Goal: Transaction & Acquisition: Purchase product/service

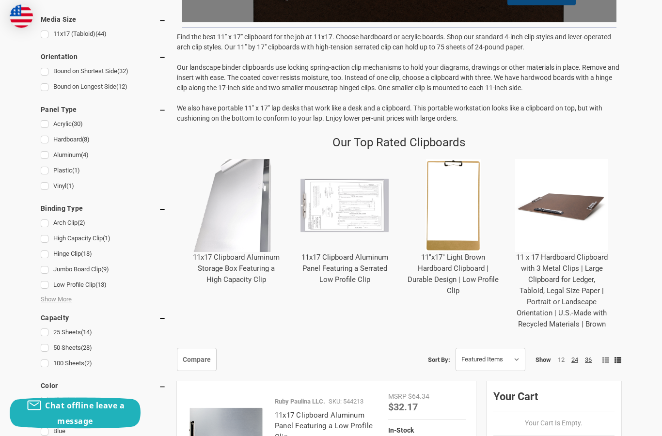
scroll to position [308, 0]
click at [588, 358] on link "36" at bounding box center [588, 359] width 7 height 7
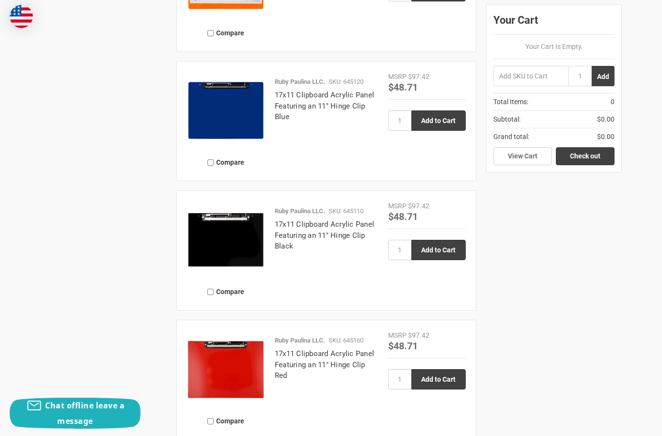
scroll to position [4900, 0]
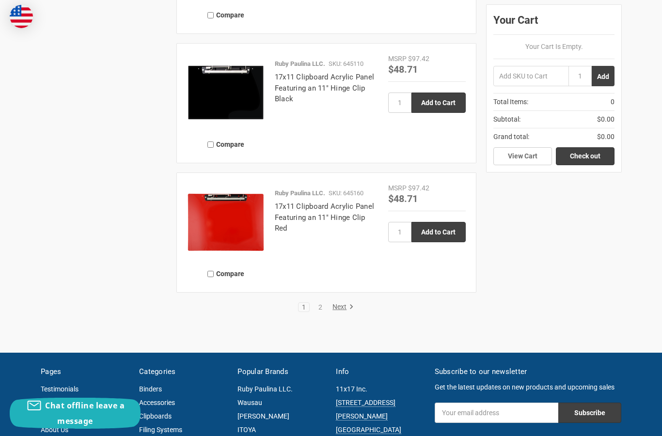
click at [343, 303] on link "Next" at bounding box center [341, 307] width 25 height 9
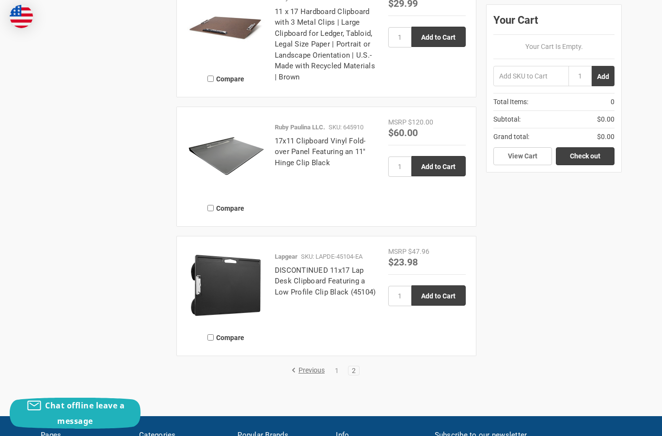
scroll to position [1375, 0]
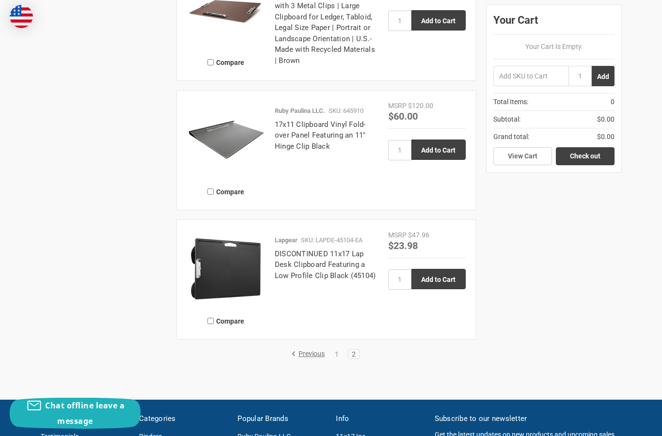
click at [289, 131] on link "17x11 Clipboard Vinyl Fold-over Panel Featuring an 11" Hinge Clip Black" at bounding box center [320, 135] width 91 height 31
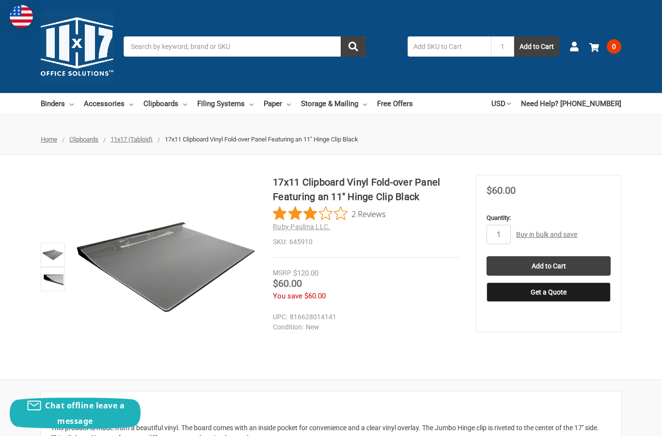
click at [52, 252] on img at bounding box center [52, 254] width 21 height 21
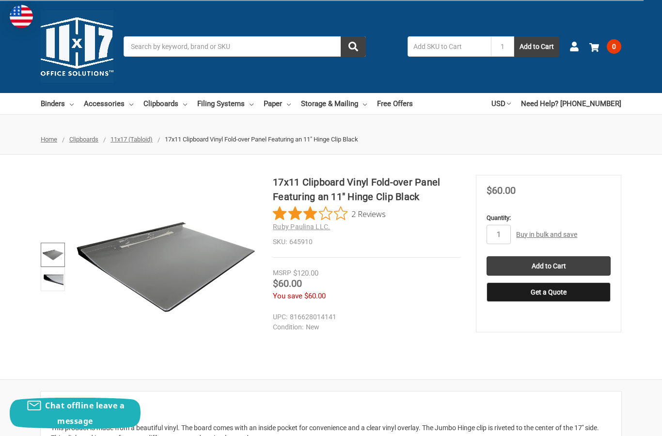
click at [57, 275] on img at bounding box center [52, 278] width 21 height 21
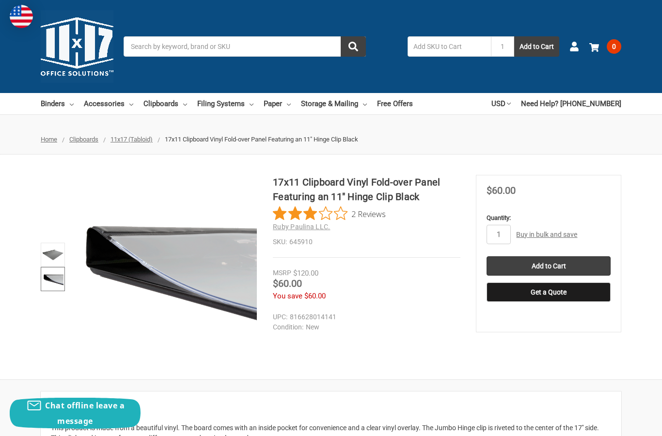
click at [50, 250] on img at bounding box center [52, 254] width 21 height 21
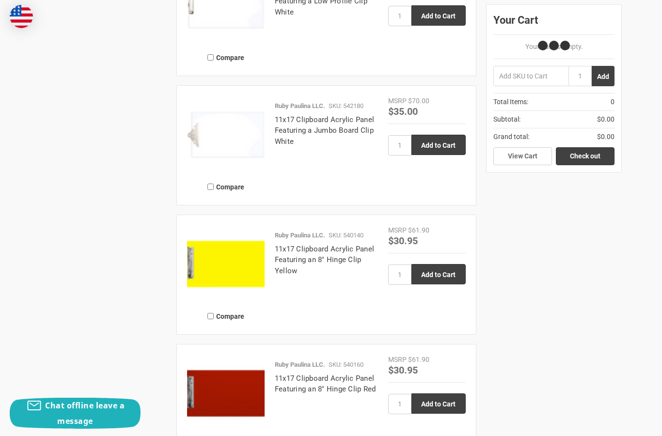
scroll to position [21, 0]
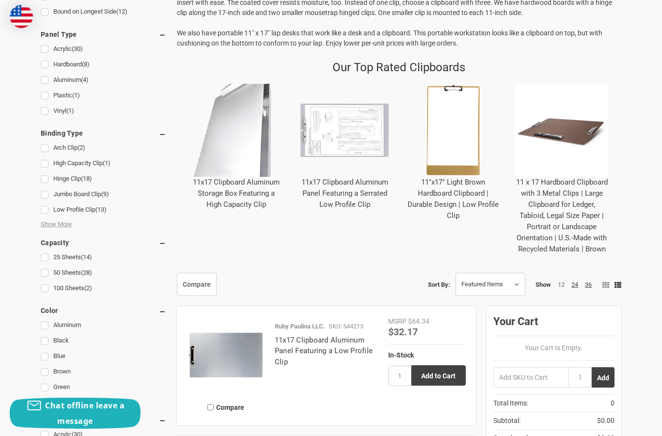
scroll to position [382, 0]
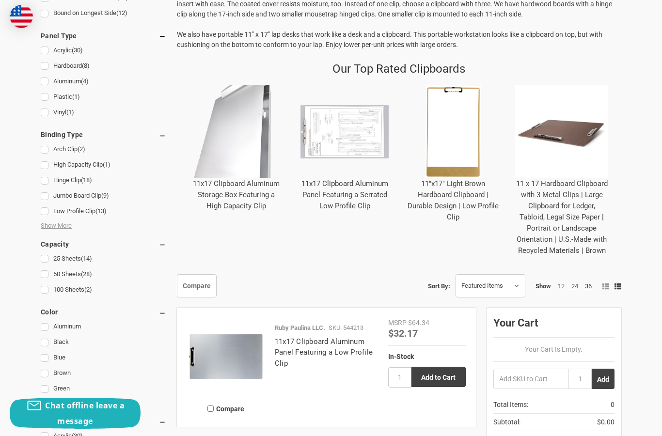
click at [234, 197] on link "11x17 Clipboard Aluminum Storage Box Featuring a High Capacity Clip" at bounding box center [236, 194] width 87 height 31
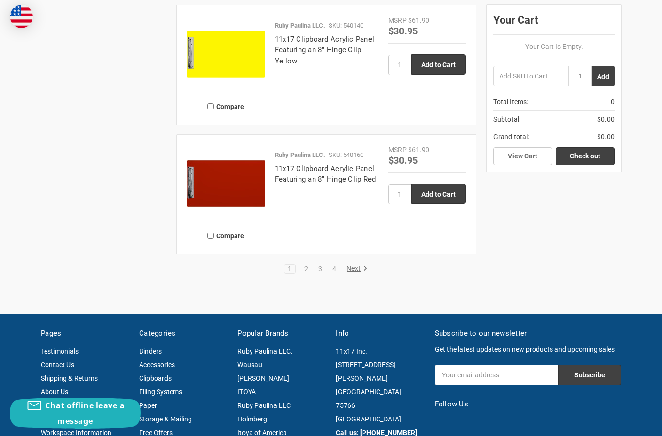
scroll to position [1979, 0]
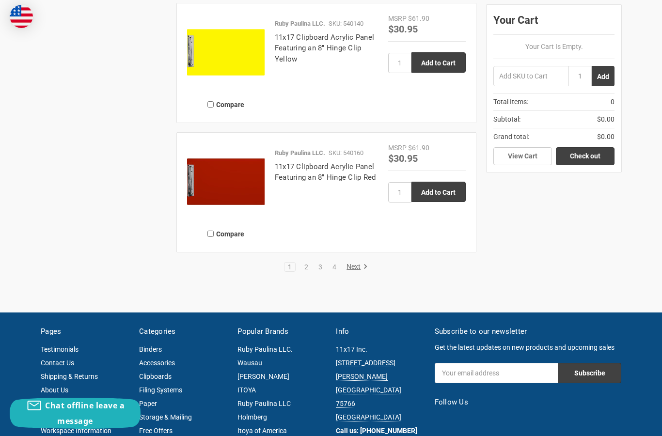
click at [305, 268] on link "2" at bounding box center [306, 267] width 11 height 7
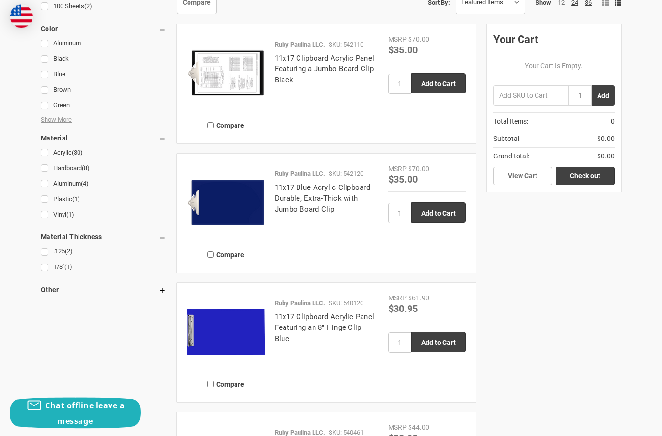
scroll to position [670, 0]
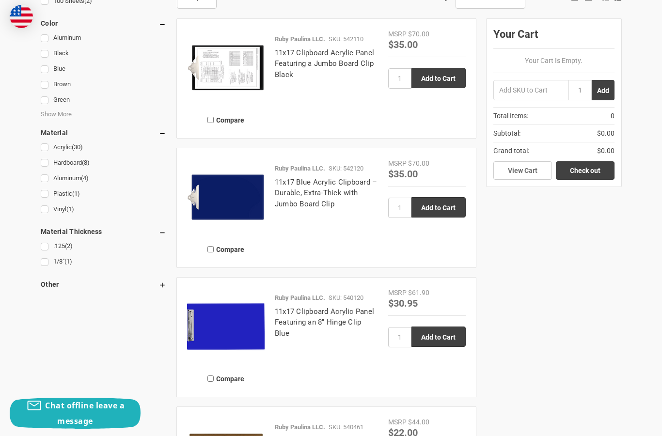
click at [310, 313] on link "11x17 Clipboard Acrylic Panel Featuring an 8" Hinge Clip Blue" at bounding box center [324, 322] width 99 height 31
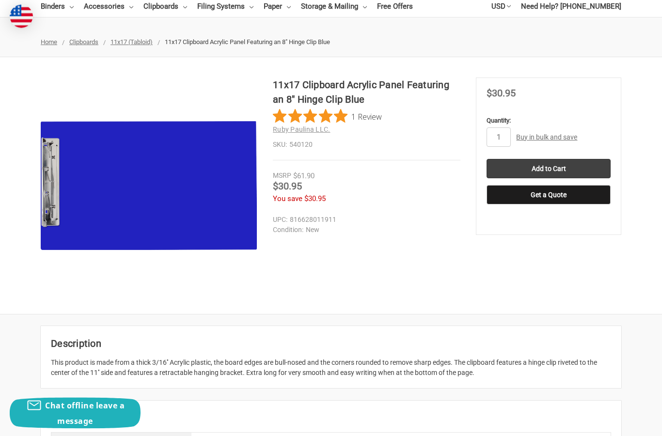
scroll to position [93, 0]
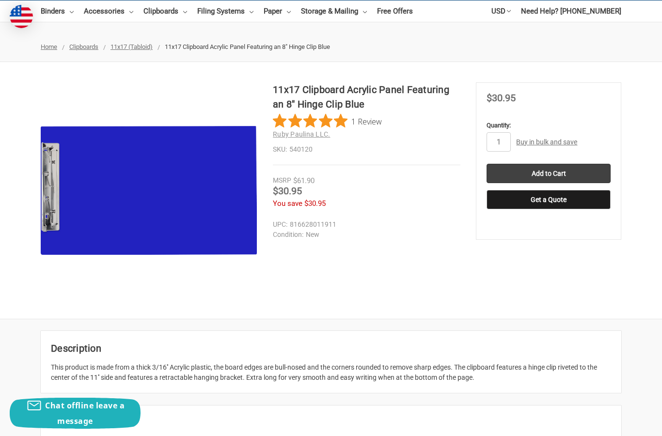
click at [553, 172] on input "Add to Cart" at bounding box center [548, 173] width 124 height 19
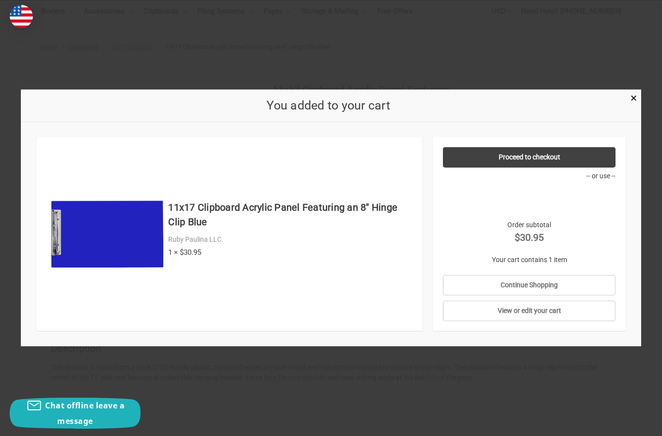
click at [497, 159] on link "Proceed to checkout" at bounding box center [529, 157] width 173 height 20
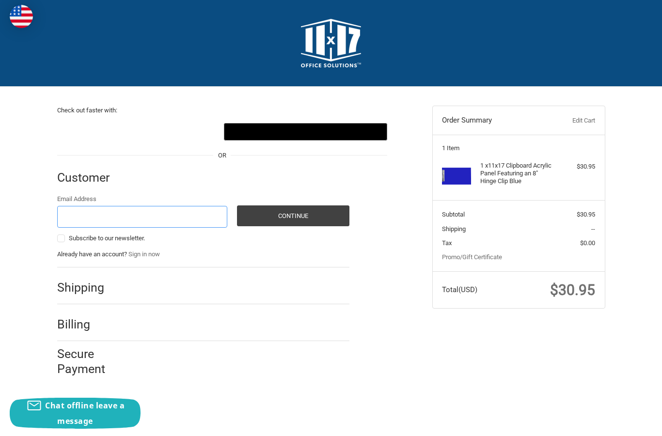
click at [99, 218] on input "Email Address" at bounding box center [142, 217] width 171 height 22
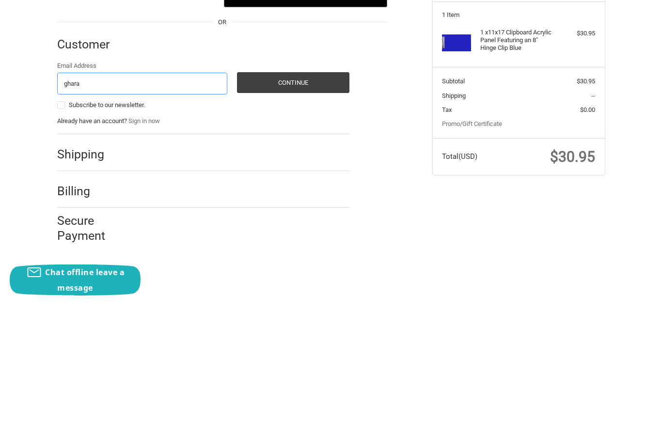
type input "[EMAIL_ADDRESS][DOMAIN_NAME]"
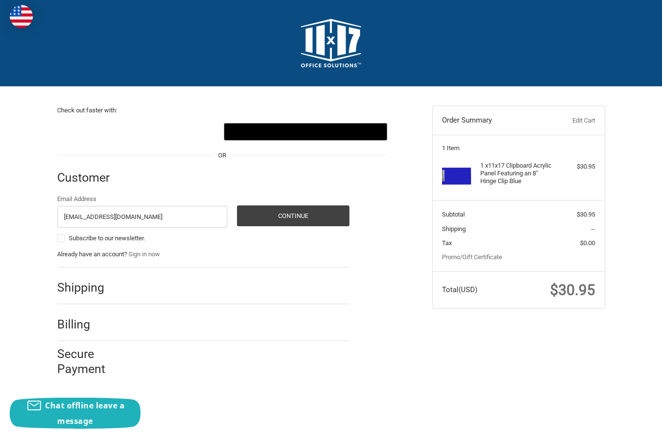
click at [313, 218] on button "Continue" at bounding box center [293, 215] width 112 height 21
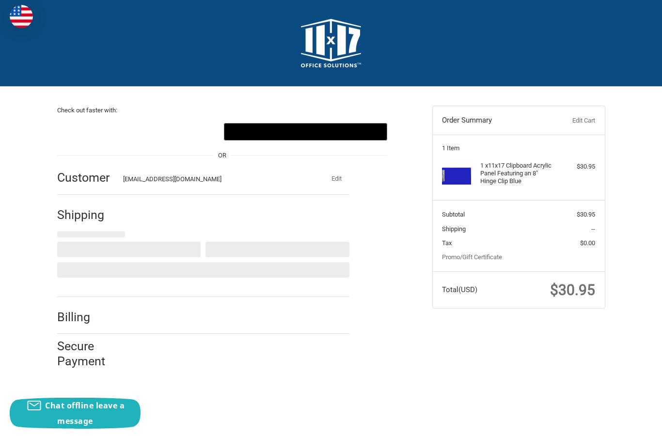
select select "US"
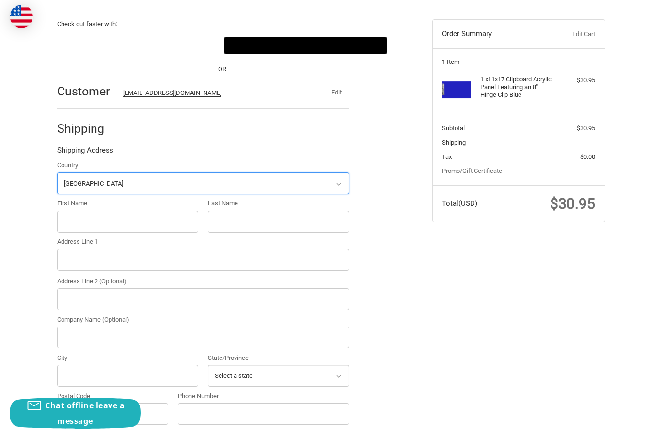
scroll to position [107, 0]
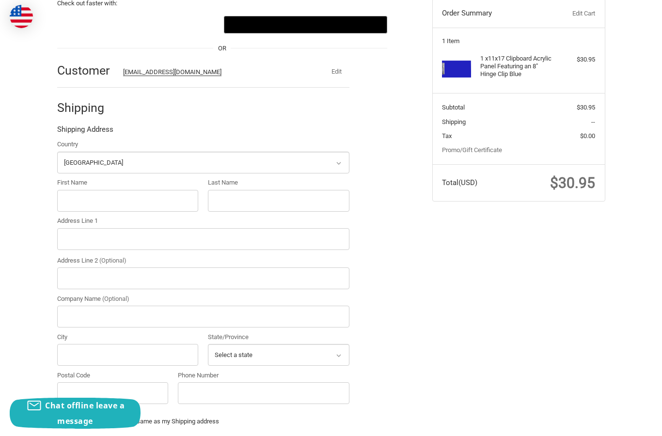
click at [138, 198] on input "First Name" at bounding box center [127, 201] width 141 height 22
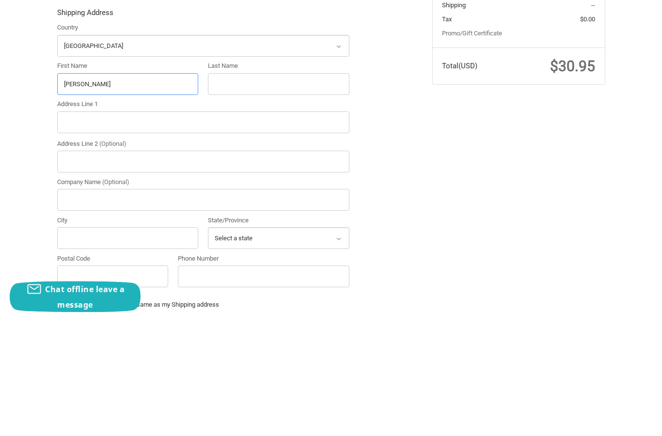
type input "[PERSON_NAME]"
click at [243, 190] on input "Last Name" at bounding box center [278, 201] width 141 height 22
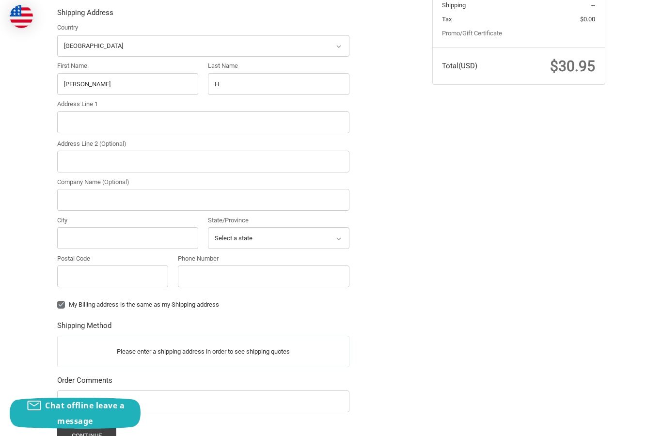
type input "Haralamos"
type input "[STREET_ADDRESS][PERSON_NAME]"
type input "[GEOGRAPHIC_DATA][PERSON_NAME]"
select select "OH"
type input "45069"
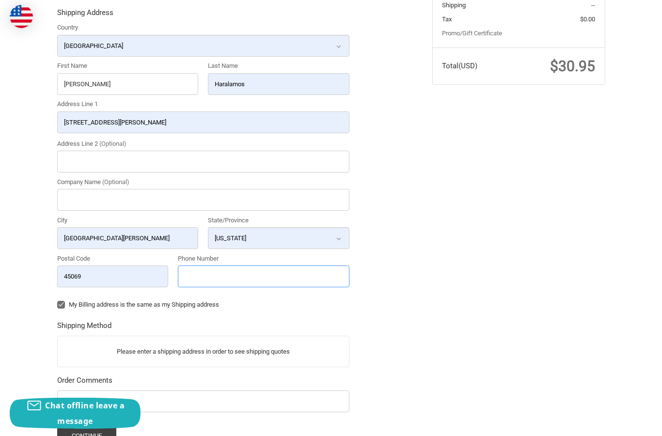
type input "3302838365"
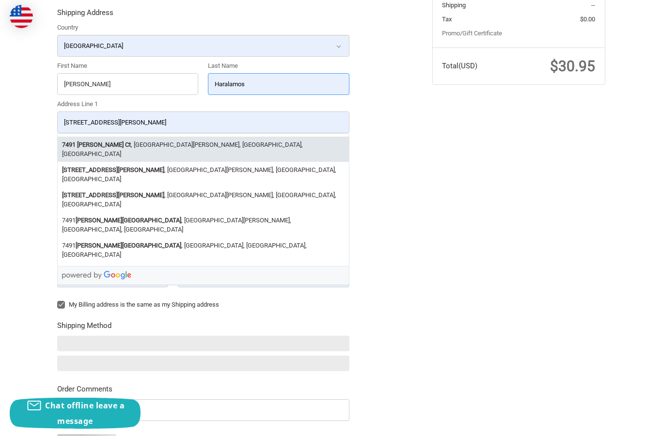
click at [88, 144] on strong "Keehner Ct" at bounding box center [104, 145] width 54 height 10
select select "OH"
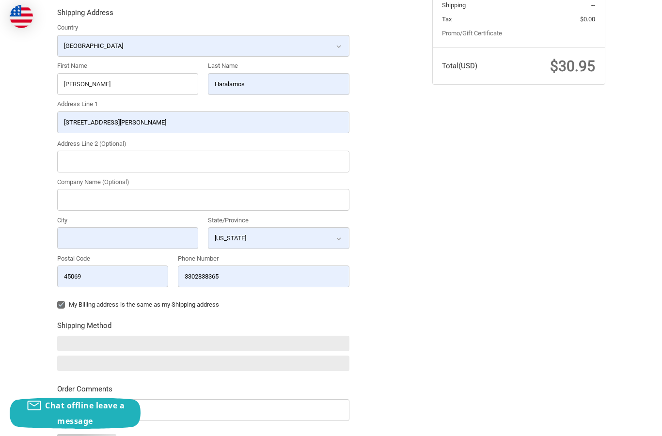
click at [76, 240] on input "City" at bounding box center [127, 238] width 141 height 22
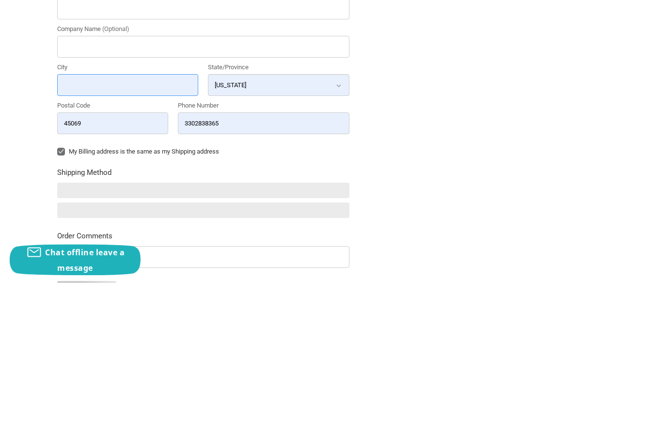
type input "[GEOGRAPHIC_DATA][PERSON_NAME]"
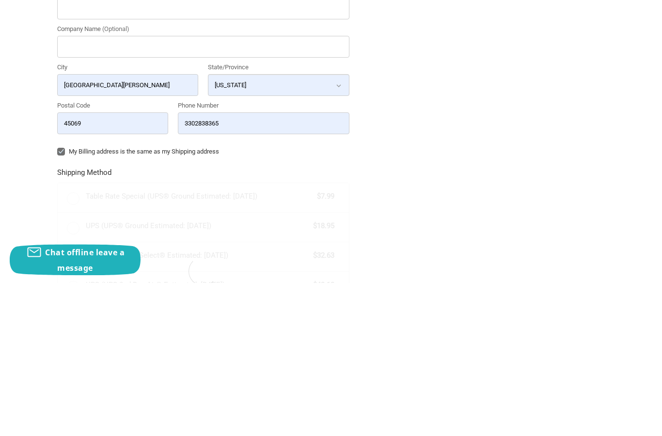
scroll to position [345, 0]
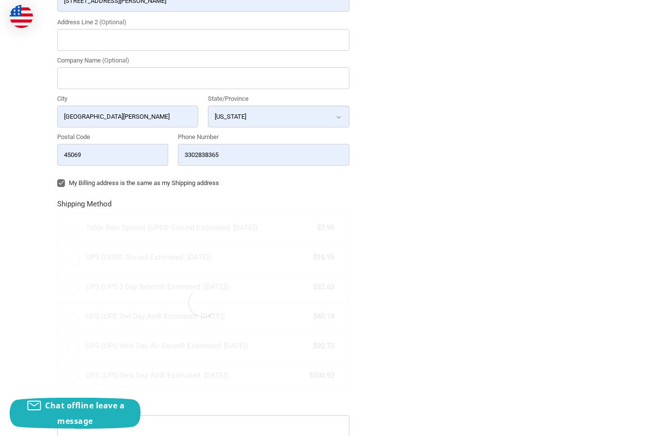
radio input "true"
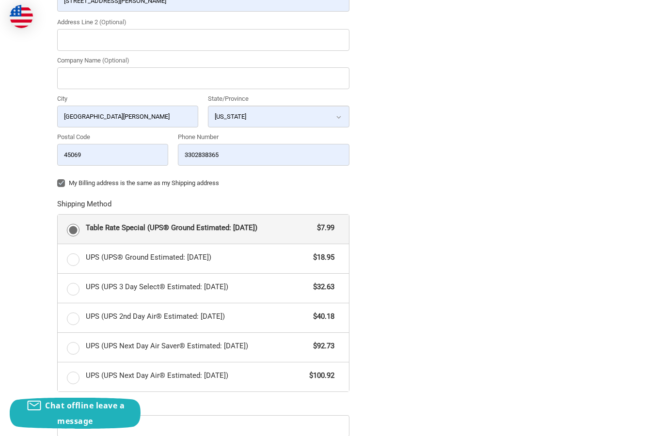
click at [207, 152] on input "3302838365" at bounding box center [263, 155] width 171 height 22
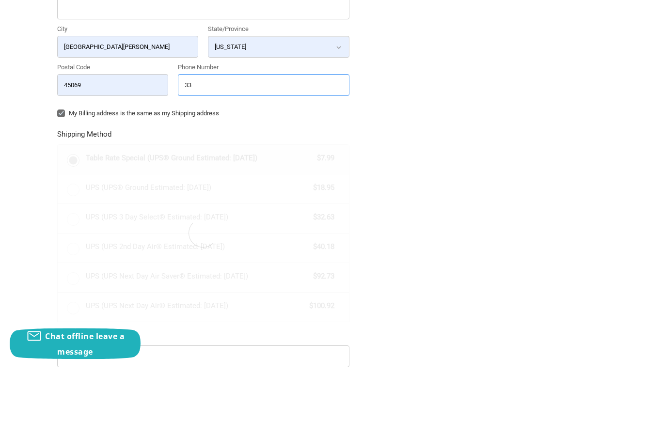
type input "3"
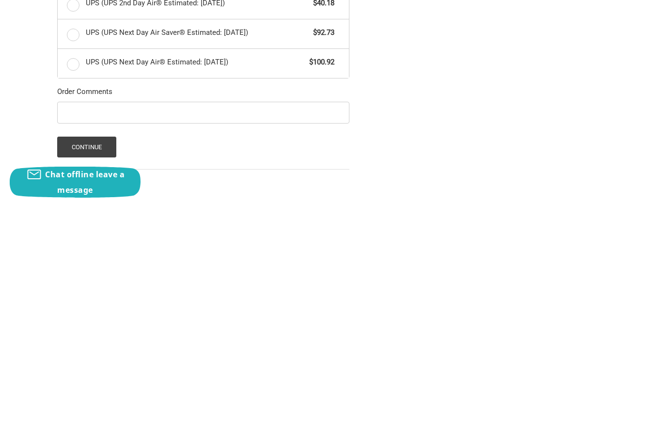
scroll to position [437, 0]
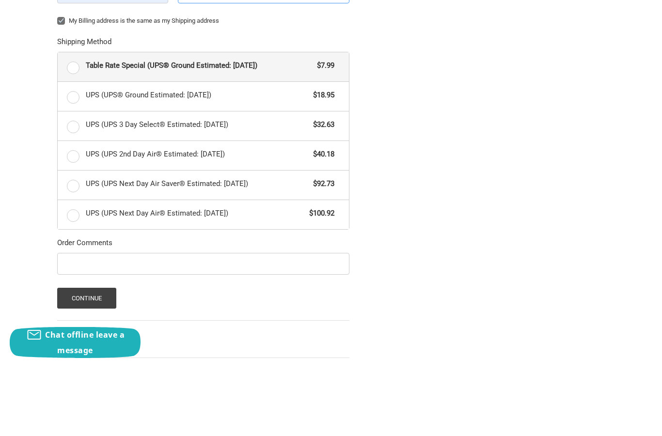
type input "5134605573"
click at [76, 123] on label "Table Rate Special (UPS® Ground Estimated: Thu, Oct 9) $7.99" at bounding box center [203, 137] width 291 height 29
click at [58, 123] on input "Table Rate Special (UPS® Ground Estimated: Thu, Oct 9) $7.99" at bounding box center [58, 123] width 0 height 0
radio input "true"
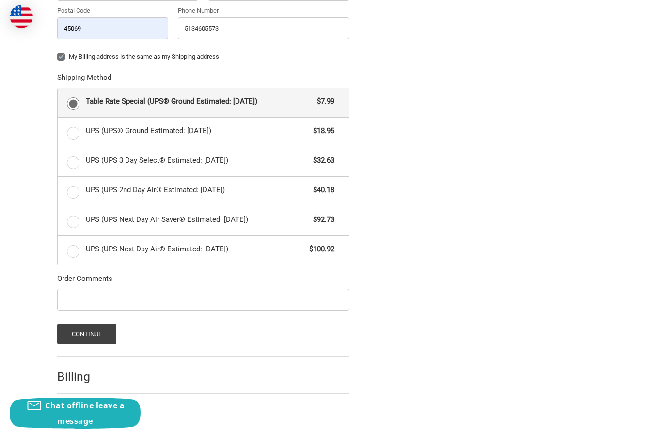
scroll to position [444, 0]
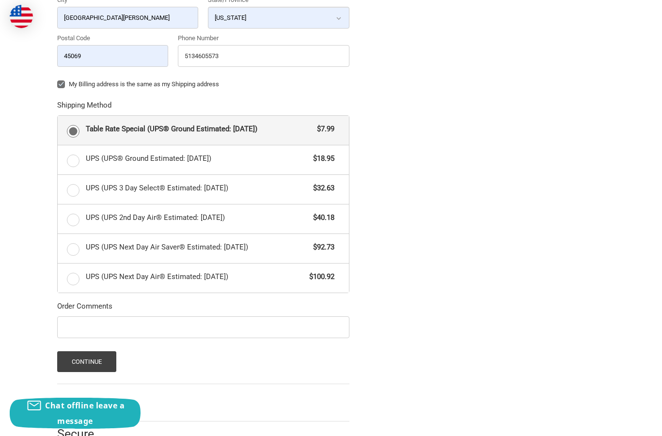
click at [72, 362] on button "Continue" at bounding box center [87, 361] width 60 height 21
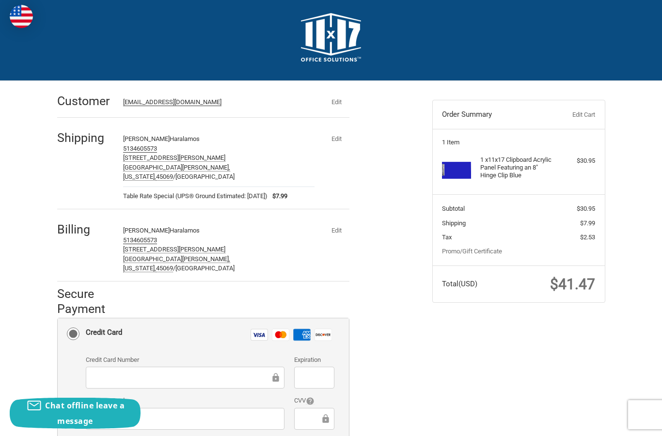
scroll to position [0, 0]
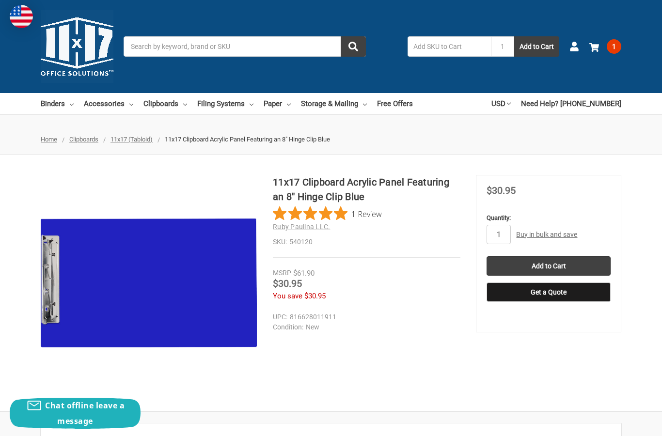
click at [596, 45] on use at bounding box center [594, 47] width 10 height 9
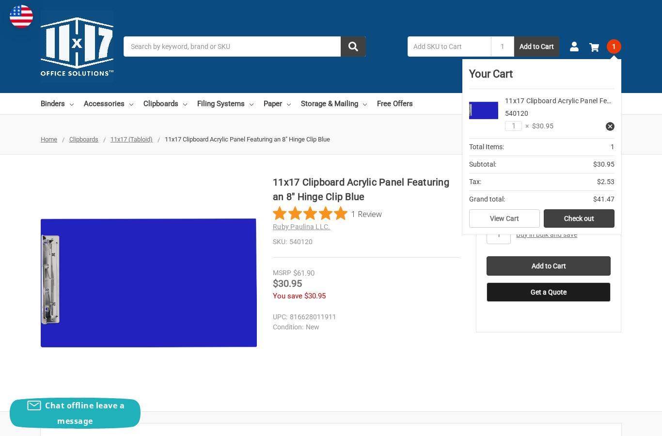
click at [521, 220] on link "View Cart" at bounding box center [504, 218] width 71 height 18
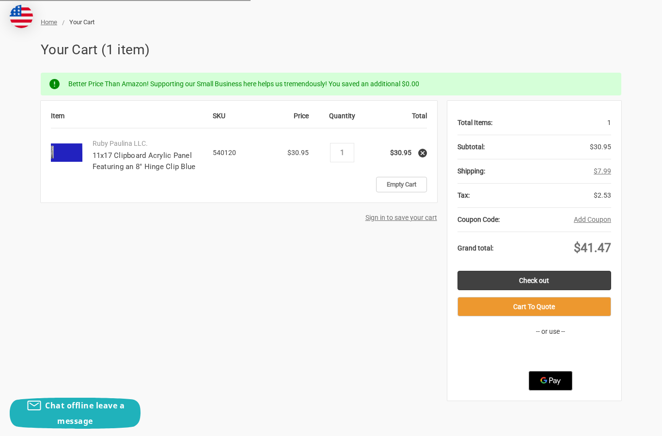
click at [571, 277] on link "Check out" at bounding box center [534, 280] width 154 height 19
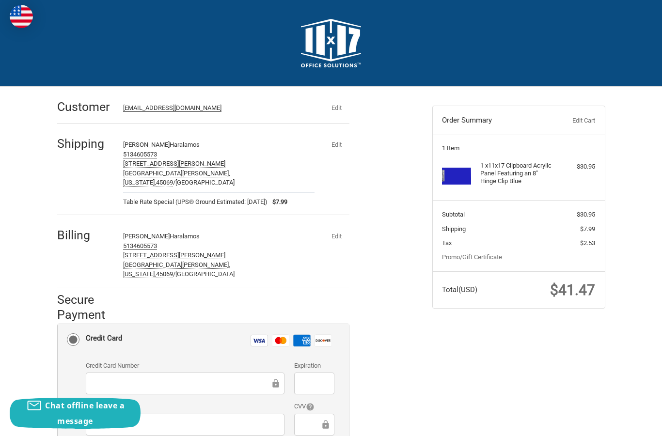
click at [338, 144] on button "Edit" at bounding box center [336, 145] width 25 height 14
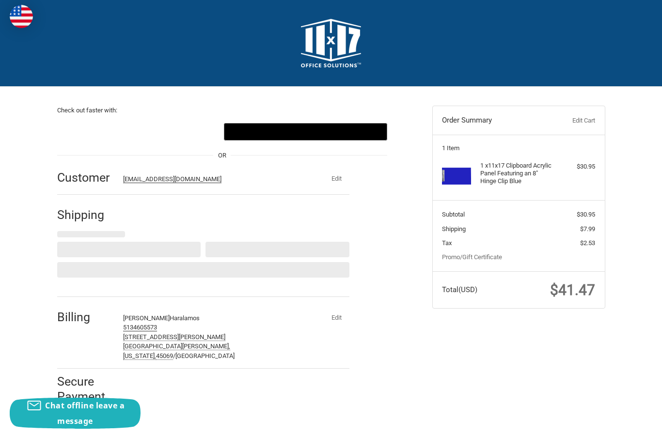
select select "US"
select select "OH"
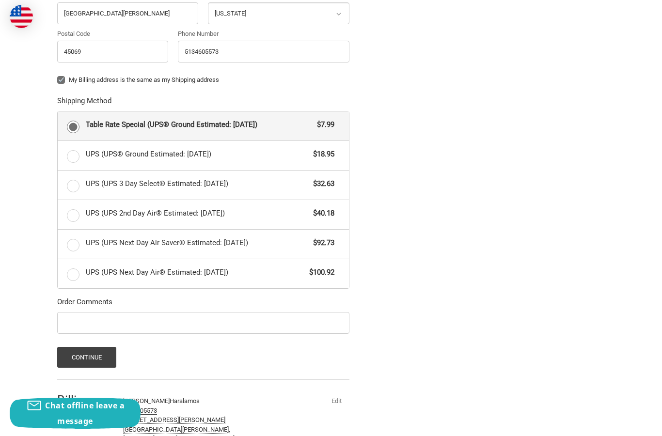
scroll to position [454, 0]
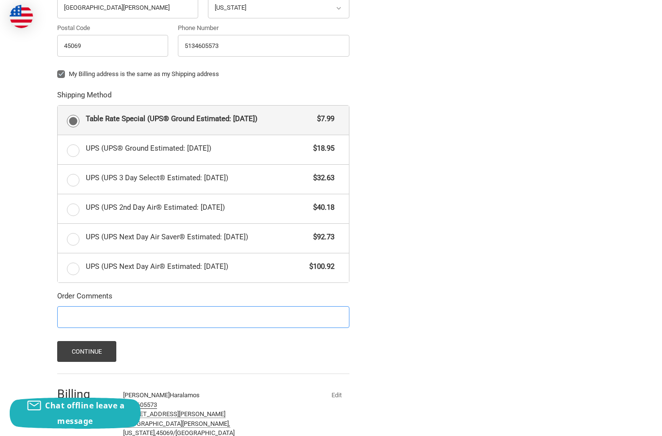
click at [211, 320] on input "Order Comments" at bounding box center [203, 317] width 292 height 22
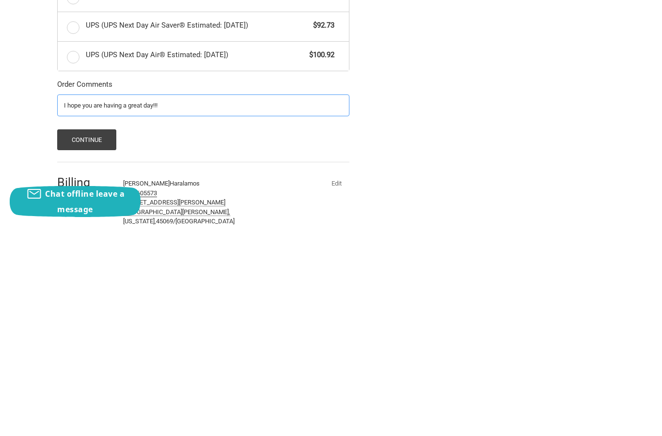
type input "I hope you are having a great day!!!"
click at [86, 341] on button "Continue" at bounding box center [87, 351] width 60 height 21
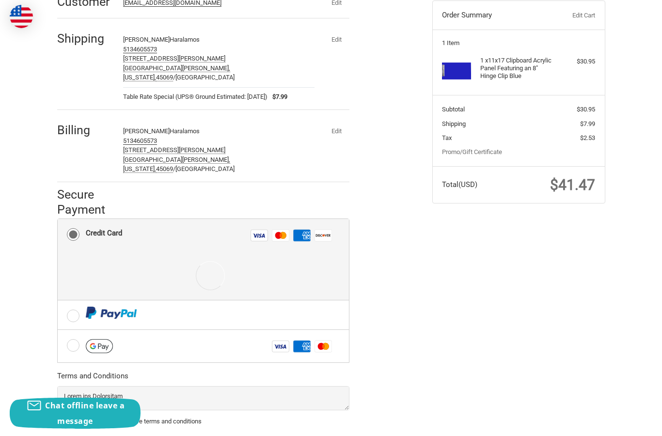
scroll to position [145, 0]
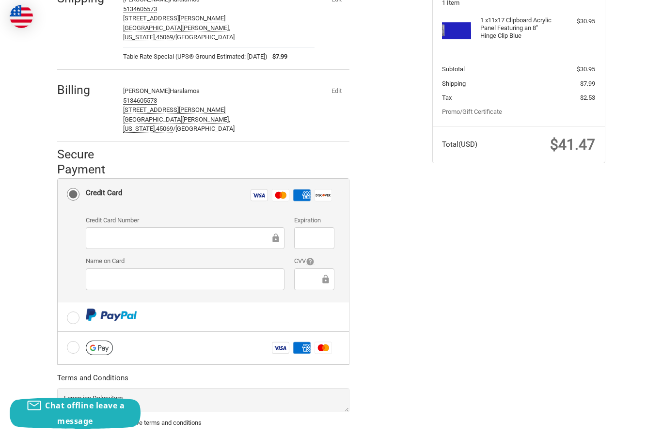
type input "03"
type input "03/2030"
type input "Eleni Haralamos"
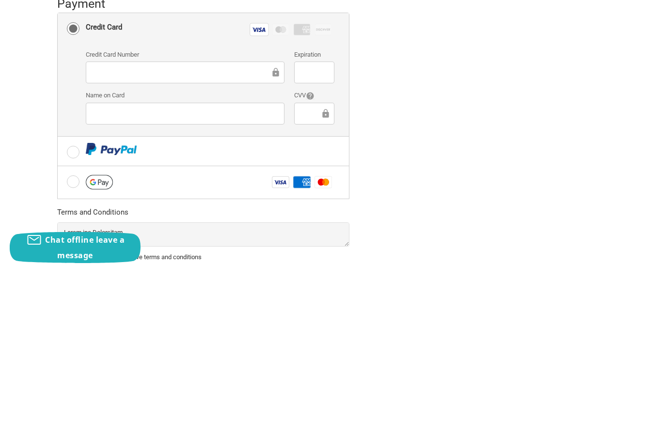
click at [413, 120] on div "Check out faster with: @import url(//fonts.googleapis.com/css?family=Google+San…" at bounding box center [237, 210] width 375 height 539
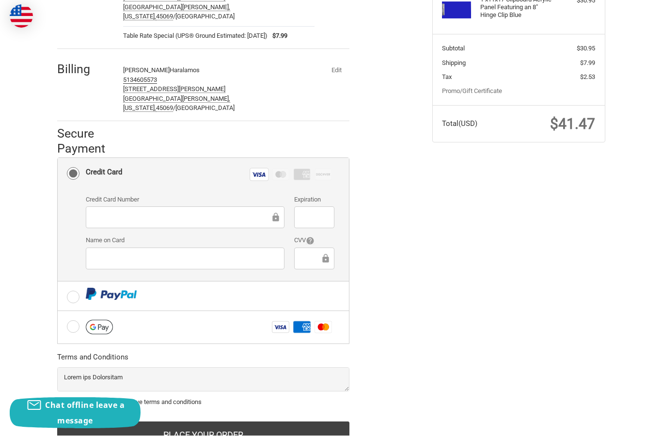
scroll to position [148, 0]
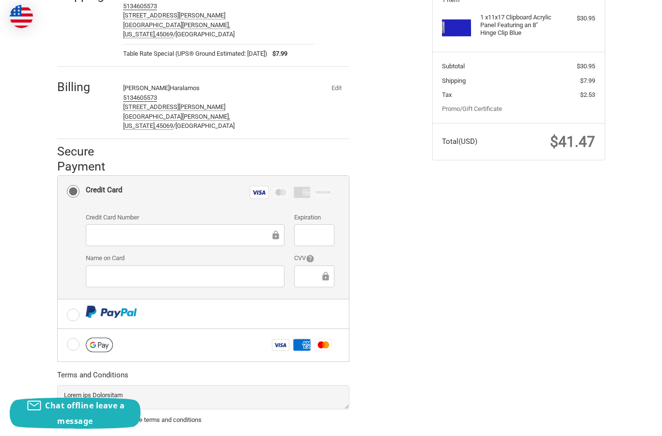
click at [61, 416] on label "Yes, I agree with the above terms and conditions" at bounding box center [203, 420] width 292 height 8
click at [58, 415] on input "Yes, I agree with the above terms and conditions" at bounding box center [57, 415] width 0 height 0
checkbox input "true"
